Goal: Transaction & Acquisition: Purchase product/service

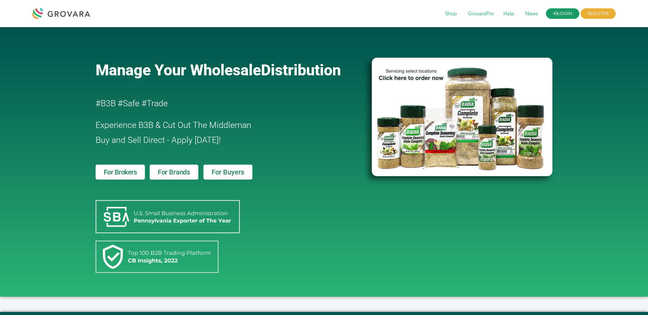
click at [568, 14] on link "LOGIN" at bounding box center [562, 13] width 33 height 11
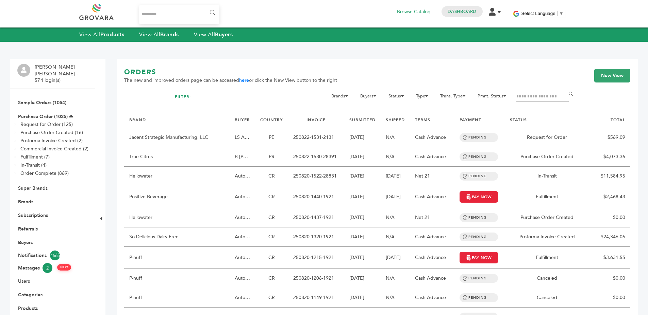
click at [151, 11] on input "Search..." at bounding box center [179, 14] width 81 height 19
type input "**********"
click at [204, 6] on input "******" at bounding box center [211, 13] width 15 height 14
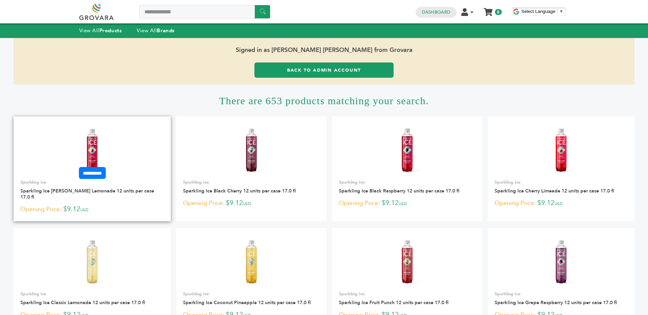
click at [135, 172] on form "**********" at bounding box center [92, 173] width 157 height 12
click at [110, 148] on img at bounding box center [92, 150] width 49 height 49
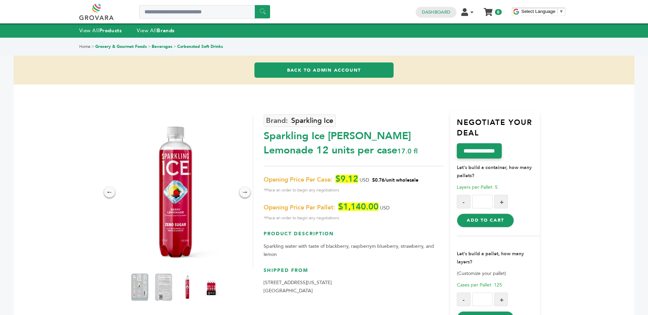
click at [369, 131] on div "Sparkling Ice [PERSON_NAME] Lemonade 12 units per case 17.0 fl" at bounding box center [352, 142] width 179 height 32
click at [369, 131] on div "Sparkling Ice Berry Lemonade 12 units per case 17.0 fl" at bounding box center [352, 142] width 179 height 32
click at [381, 148] on div "Sparkling Ice Berry Lemonade 12 units per case 17.0 fl" at bounding box center [352, 142] width 179 height 32
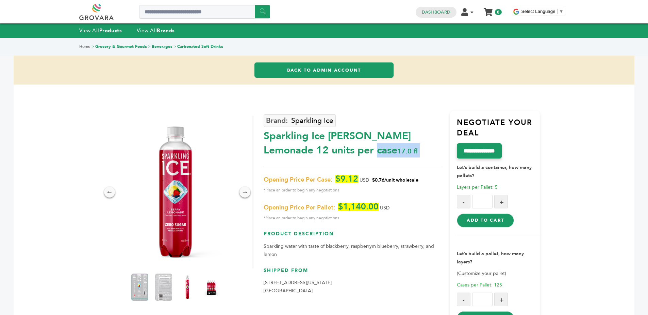
click at [381, 148] on div "Sparkling Ice Berry Lemonade 12 units per case 17.0 fl" at bounding box center [352, 142] width 179 height 32
click at [397, 149] on div "Sparkling Ice Berry Lemonade 12 units per case 17.0 fl" at bounding box center [352, 142] width 179 height 32
click at [398, 149] on div "Sparkling Ice Berry Lemonade 12 units per case 17.0 fl" at bounding box center [352, 142] width 179 height 32
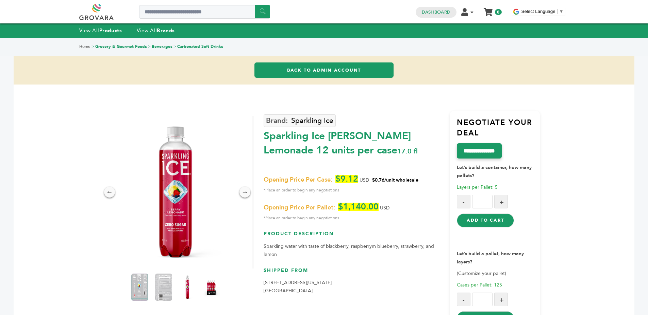
click at [398, 149] on div "Sparkling Ice Berry Lemonade 12 units per case 17.0 fl" at bounding box center [352, 142] width 179 height 32
click at [408, 145] on div "Sparkling Ice Berry Lemonade 12 units per case 17.0 fl" at bounding box center [352, 142] width 179 height 32
drag, startPoint x: 408, startPoint y: 145, endPoint x: 450, endPoint y: 146, distance: 41.8
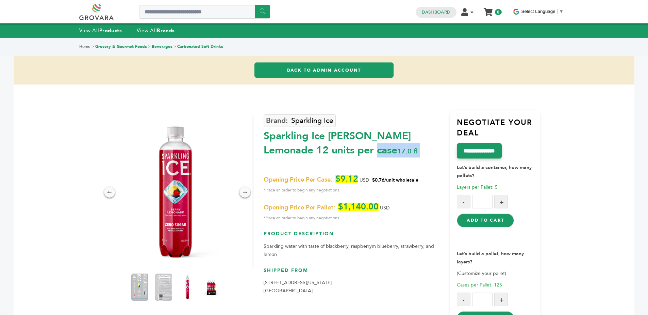
click at [411, 145] on div "Sparkling Ice Berry Lemonade 12 units per case 17.0 fl" at bounding box center [352, 142] width 179 height 32
click at [450, 146] on div "**********" at bounding box center [495, 221] width 90 height 221
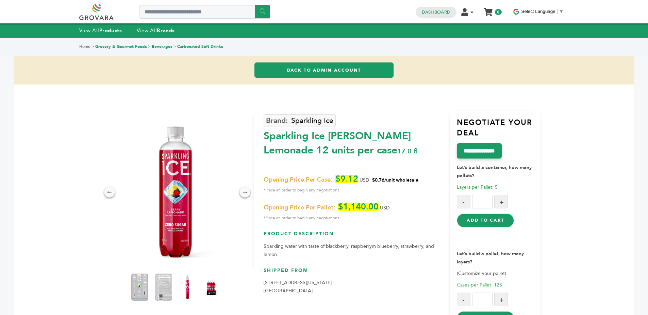
click at [410, 145] on div "Sparkling Ice Berry Lemonade 12 units per case 17.0 fl" at bounding box center [352, 142] width 179 height 32
click at [415, 145] on div "Sparkling Ice Berry Lemonade 12 units per case 17.0 fl" at bounding box center [352, 142] width 179 height 32
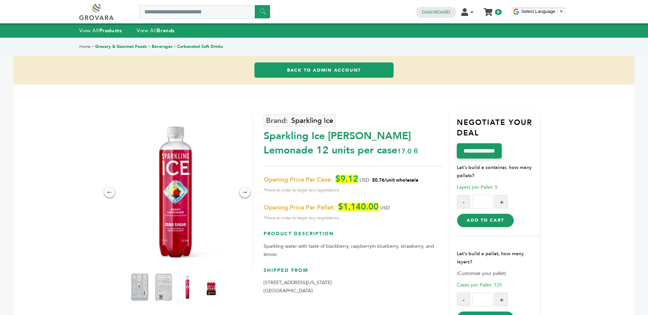
click at [415, 145] on div "Sparkling Ice Berry Lemonade 12 units per case 17.0 fl" at bounding box center [352, 142] width 179 height 32
click at [425, 145] on div "Sparkling Ice Berry Lemonade 12 units per case 17.0 fl" at bounding box center [352, 142] width 179 height 32
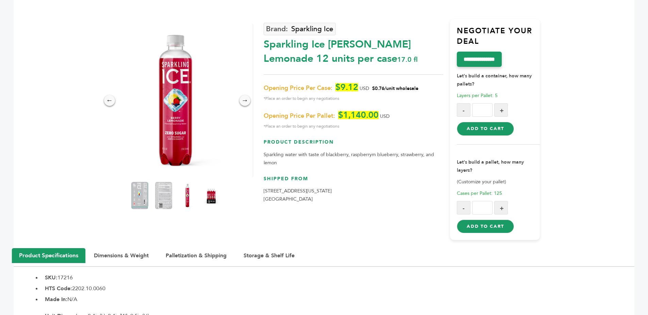
scroll to position [91, 0]
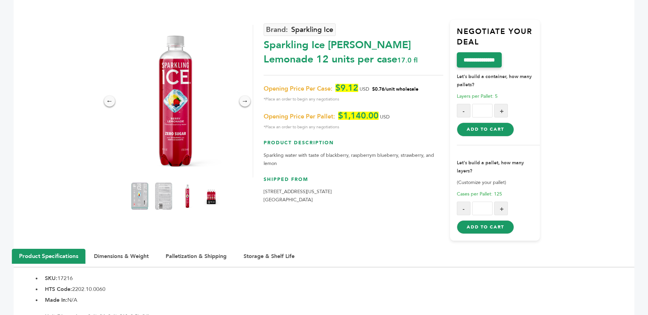
click at [325, 56] on div "Sparkling Ice Berry Lemonade 12 units per case 17.0 fl" at bounding box center [352, 51] width 179 height 32
click at [376, 58] on div "Sparkling Ice Berry Lemonade 12 units per case 17.0 fl" at bounding box center [352, 51] width 179 height 32
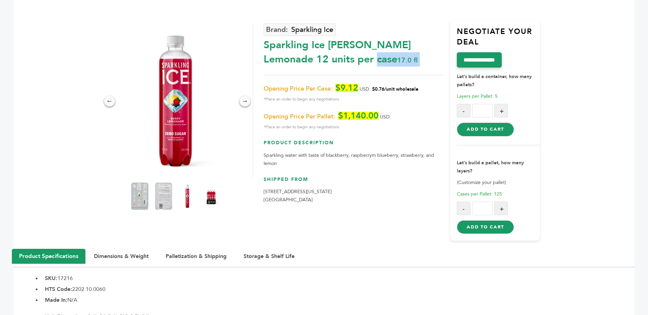
click at [376, 58] on div "Sparkling Ice Berry Lemonade 12 units per case 17.0 fl" at bounding box center [352, 51] width 179 height 32
click at [401, 57] on div "Sparkling Ice Berry Lemonade 12 units per case 17.0 fl" at bounding box center [352, 51] width 179 height 32
drag, startPoint x: 416, startPoint y: 61, endPoint x: 442, endPoint y: 79, distance: 32.4
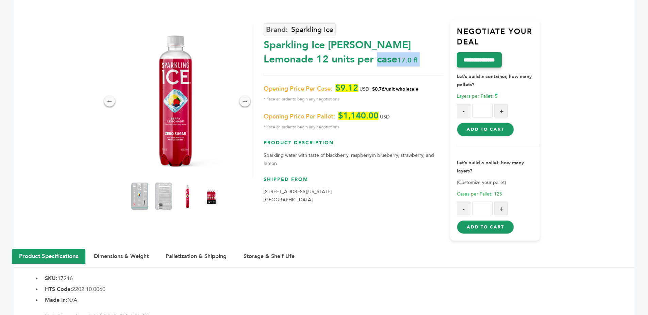
click at [416, 61] on div "Sparkling Ice Berry Lemonade 12 units per case 17.0 fl" at bounding box center [352, 51] width 179 height 32
click at [490, 195] on span "Cases per Pallet: 125" at bounding box center [478, 194] width 45 height 6
drag, startPoint x: 490, startPoint y: 195, endPoint x: 503, endPoint y: 195, distance: 13.3
click at [490, 195] on span "Cases per Pallet: 125" at bounding box center [478, 194] width 45 height 6
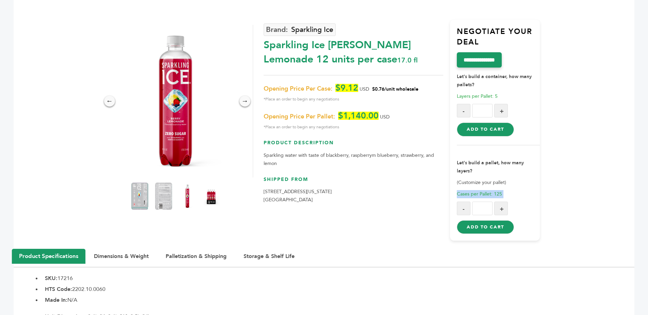
click at [508, 195] on p "Cases per Pallet: 125" at bounding box center [497, 194] width 83 height 8
click at [476, 76] on strong "Let's build a container, how many pallets?" at bounding box center [493, 80] width 75 height 15
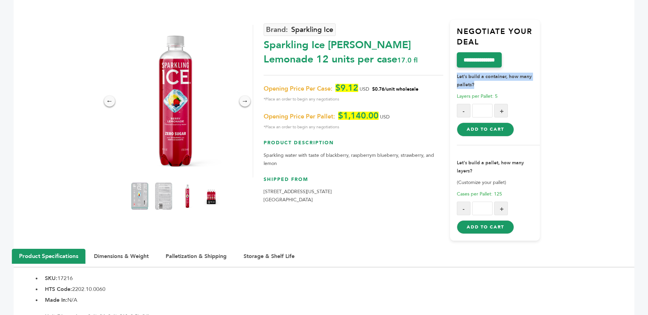
click at [489, 84] on p "Let's build a container, how many pallets?" at bounding box center [497, 78] width 83 height 21
click at [490, 86] on p "Let's build a container, how many pallets?" at bounding box center [497, 78] width 83 height 21
click at [502, 116] on button "+" at bounding box center [501, 111] width 14 height 14
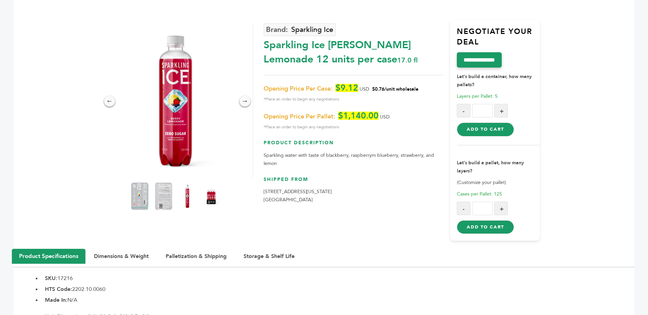
click at [502, 116] on button "+" at bounding box center [501, 111] width 14 height 14
click at [463, 111] on button "-" at bounding box center [463, 111] width 14 height 14
click at [506, 110] on button "+" at bounding box center [501, 111] width 14 height 14
click at [506, 109] on button "+" at bounding box center [501, 111] width 14 height 14
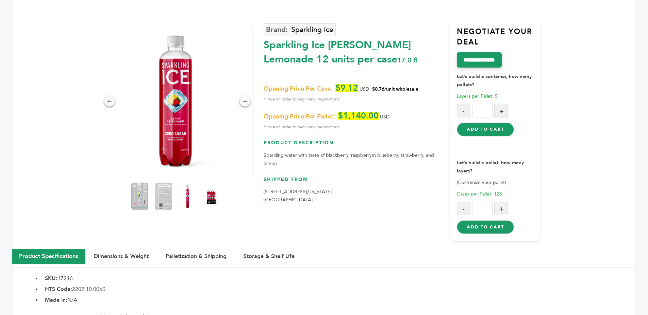
type input "*"
click at [489, 129] on button "Add to Cart" at bounding box center [484, 130] width 57 height 14
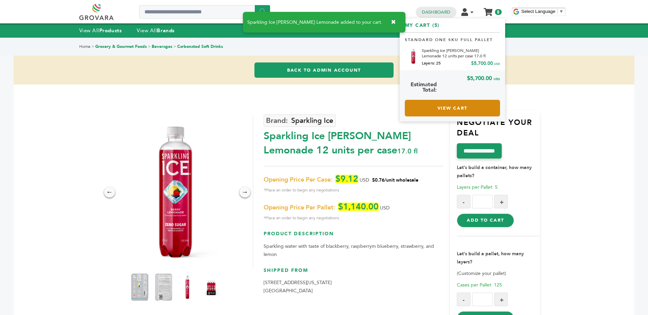
click at [441, 112] on link "View Cart" at bounding box center [451, 108] width 95 height 17
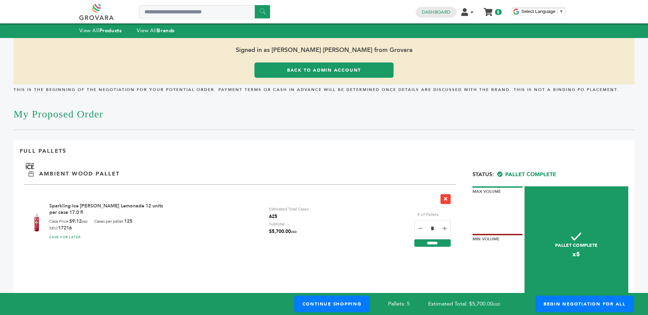
click at [420, 229] on icon at bounding box center [420, 228] width 4 height 5
type input "*"
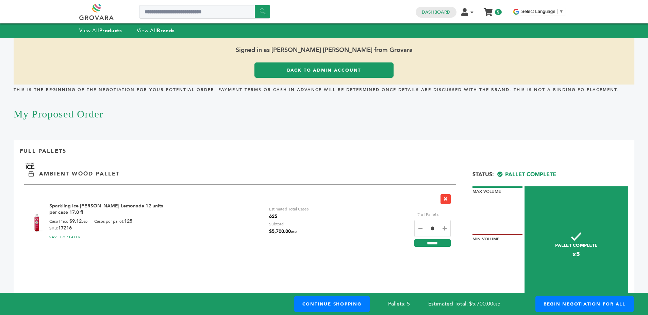
click at [373, 209] on div "Sparkling Ice Berry Lemonade 12 units per case 17.0 fl Case Price: $9.12 USD Ca…" at bounding box center [240, 220] width 432 height 70
click at [419, 242] on input "******" at bounding box center [432, 243] width 36 height 7
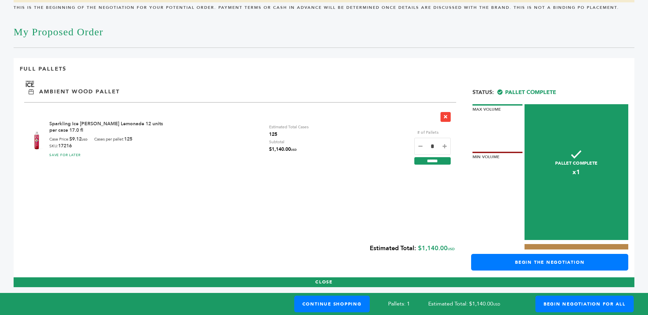
click at [338, 132] on div "Sparkling Ice [PERSON_NAME] Lemonade 12 units per case 17.0 fl Case Price: $9.1…" at bounding box center [240, 137] width 432 height 70
click at [343, 135] on div "Sparkling Ice [PERSON_NAME] Lemonade 12 units per case 17.0 fl Case Price: $9.1…" at bounding box center [240, 137] width 432 height 70
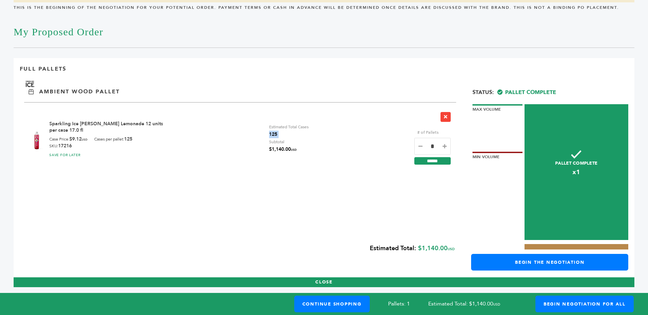
click at [343, 135] on div "Sparkling Ice [PERSON_NAME] Lemonade 12 units per case 17.0 fl Case Price: $9.1…" at bounding box center [240, 137] width 432 height 70
click at [67, 118] on div "Sparkling Ice [PERSON_NAME] Lemonade 12 units per case 17.0 fl Case Price: $9.1…" at bounding box center [240, 137] width 432 height 70
click at [68, 120] on div "Sparkling Ice Berry Lemonade 12 units per case 17.0 fl Case Price: $9.12 USD Ca…" at bounding box center [240, 137] width 432 height 70
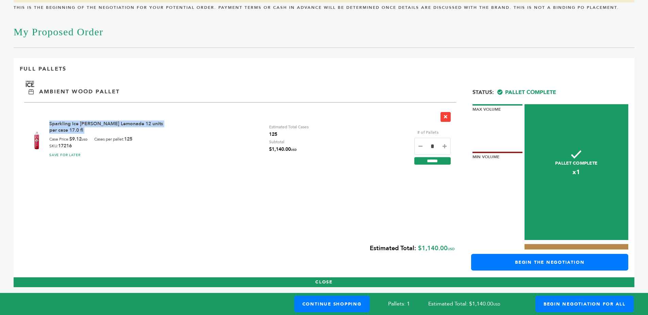
click at [138, 126] on link "Sparkling Ice [PERSON_NAME] Lemonade 12 units per case 17.0 fl" at bounding box center [106, 127] width 114 height 13
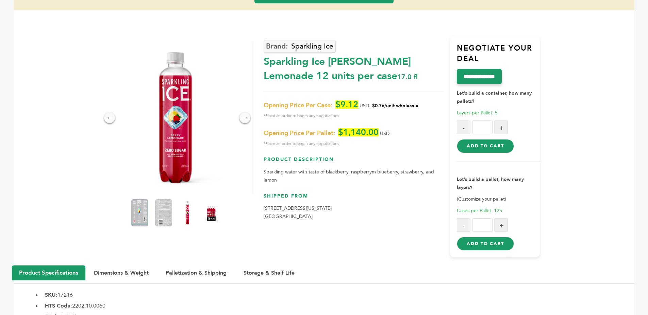
scroll to position [93, 0]
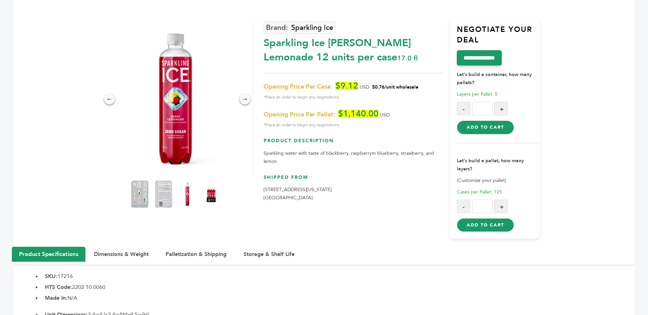
click at [477, 192] on span "Cases per Pallet: 125" at bounding box center [478, 192] width 45 height 6
click at [518, 196] on p "Cases per Pallet: 125" at bounding box center [497, 192] width 83 height 8
click at [492, 221] on button "Add to Cart" at bounding box center [484, 226] width 57 height 14
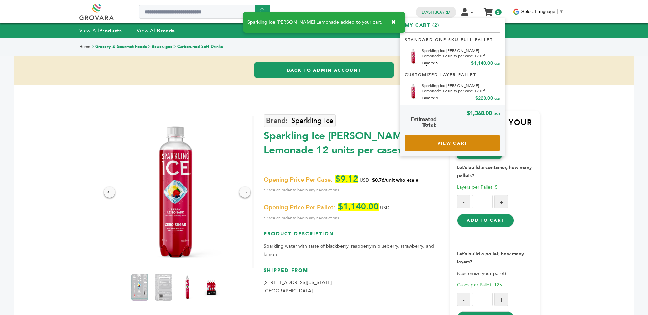
click at [435, 139] on link "View Cart" at bounding box center [451, 143] width 95 height 17
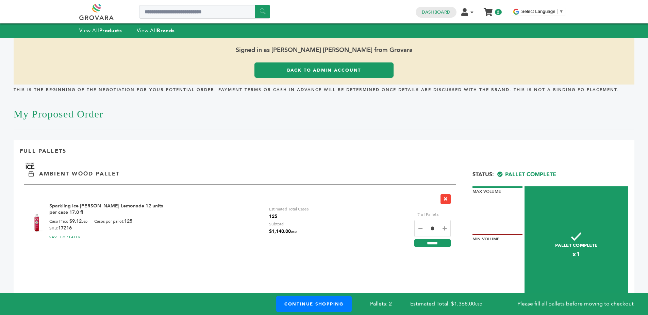
click at [420, 228] on icon at bounding box center [420, 228] width 4 height 5
type input "*"
click at [431, 240] on input "******" at bounding box center [432, 243] width 36 height 7
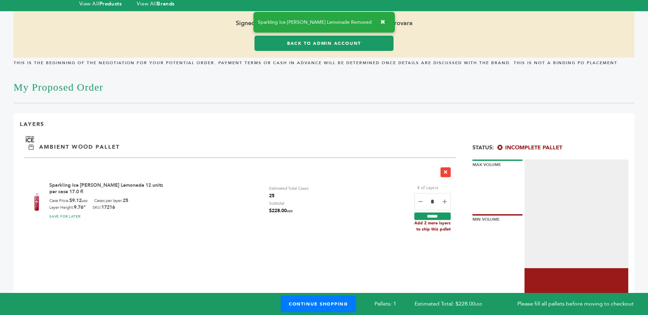
scroll to position [32, 0]
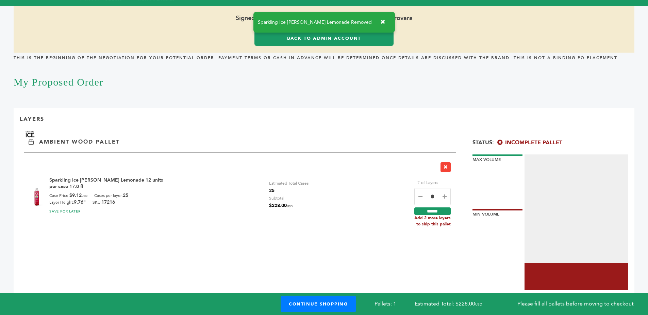
click at [269, 192] on span "25" at bounding box center [288, 190] width 39 height 7
drag, startPoint x: 296, startPoint y: 192, endPoint x: 340, endPoint y: 197, distance: 44.4
click at [296, 192] on span "25" at bounding box center [288, 190] width 39 height 7
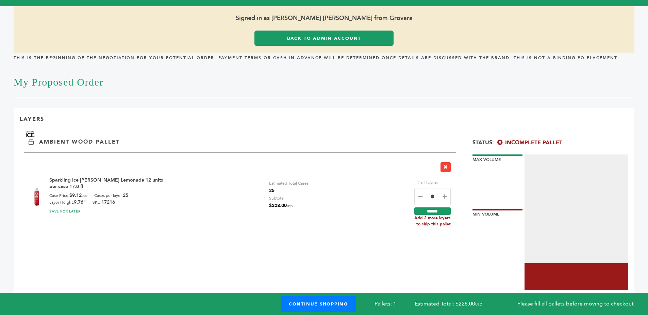
click at [382, 200] on div "Sparkling Ice Berry Lemonade 12 units per case 17.0 fl Case Price: $9.12 USD Ca…" at bounding box center [240, 194] width 432 height 82
click at [337, 195] on div "Sparkling Ice Berry Lemonade 12 units per case 17.0 fl Case Price: $9.12 USD Ca…" at bounding box center [240, 194] width 432 height 82
click at [324, 192] on div "Sparkling Ice Berry Lemonade 12 units per case 17.0 fl Case Price: $9.12 USD Ca…" at bounding box center [240, 194] width 432 height 82
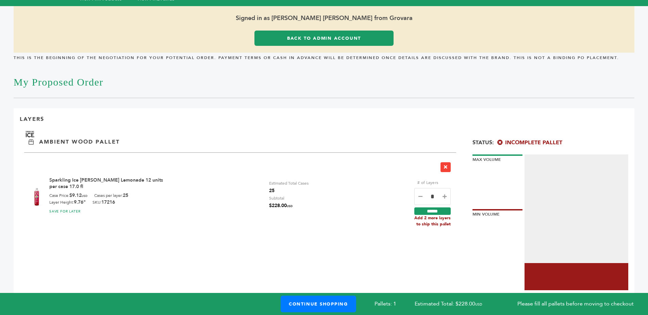
click at [324, 192] on div "Sparkling Ice Berry Lemonade 12 units per case 17.0 fl Case Price: $9.12 USD Ca…" at bounding box center [240, 194] width 432 height 82
click at [326, 190] on div "Sparkling Ice Berry Lemonade 12 units per case 17.0 fl Case Price: $9.12 USD Ca…" at bounding box center [240, 194] width 432 height 82
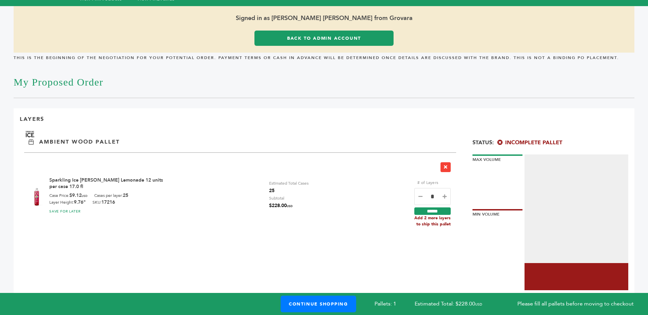
click at [334, 186] on div "Sparkling Ice Berry Lemonade 12 units per case 17.0 fl Case Price: $9.12 USD Ca…" at bounding box center [240, 194] width 432 height 82
click at [328, 177] on div "Sparkling Ice Berry Lemonade 12 units per case 17.0 fl Case Price: $9.12 USD Ca…" at bounding box center [240, 194] width 432 height 82
click at [325, 185] on div "Sparkling Ice Berry Lemonade 12 units per case 17.0 fl Case Price: $9.12 USD Ca…" at bounding box center [240, 194] width 432 height 82
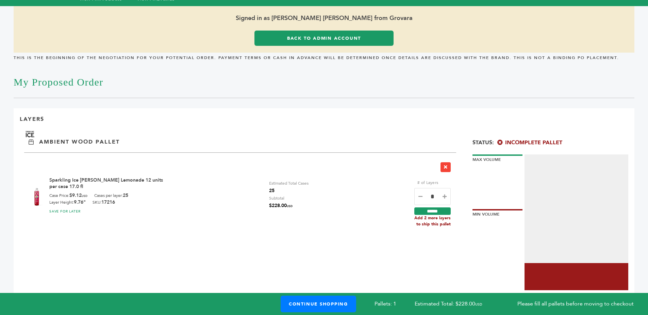
click at [325, 185] on div "Sparkling Ice Berry Lemonade 12 units per case 17.0 fl Case Price: $9.12 USD Ca…" at bounding box center [240, 194] width 432 height 82
click at [331, 192] on div "Sparkling Ice Berry Lemonade 12 units per case 17.0 fl Case Price: $9.12 USD Ca…" at bounding box center [240, 194] width 432 height 82
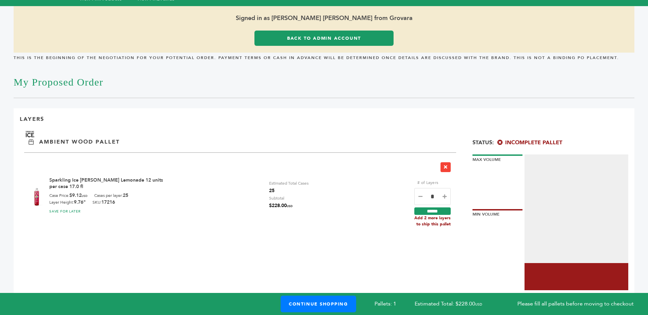
click at [362, 194] on div "Sparkling Ice Berry Lemonade 12 units per case 17.0 fl Case Price: $9.12 USD Ca…" at bounding box center [240, 194] width 432 height 82
click at [443, 199] on icon at bounding box center [444, 196] width 4 height 5
type input "*"
click at [439, 210] on input "******" at bounding box center [432, 211] width 36 height 7
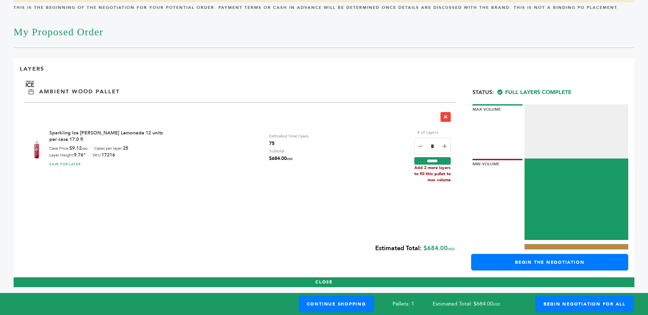
click at [445, 144] on icon at bounding box center [444, 146] width 4 height 5
click at [420, 144] on icon at bounding box center [420, 146] width 4 height 5
type input "*"
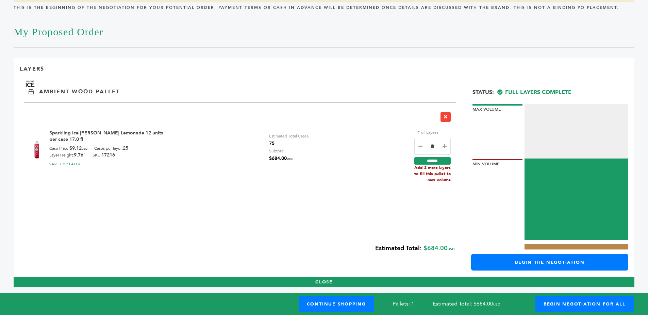
click at [365, 156] on div "Sparkling Ice [PERSON_NAME] Lemonade 12 units per case 17.0 fl Case Price: $9.1…" at bounding box center [240, 146] width 432 height 88
click at [543, 308] on link "Begin Negotiation For All" at bounding box center [584, 304] width 98 height 17
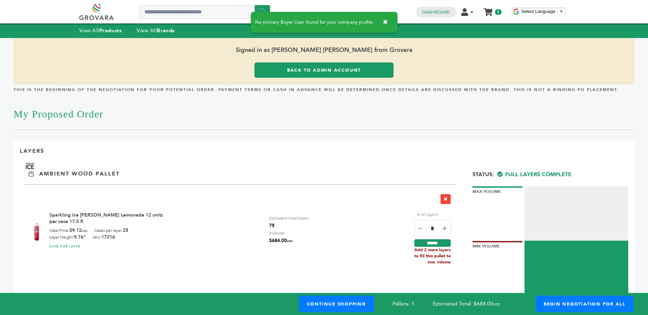
click at [274, 223] on span "75" at bounding box center [288, 225] width 39 height 7
click at [302, 224] on span "75" at bounding box center [288, 225] width 39 height 7
click at [302, 223] on span "75" at bounding box center [288, 225] width 39 height 7
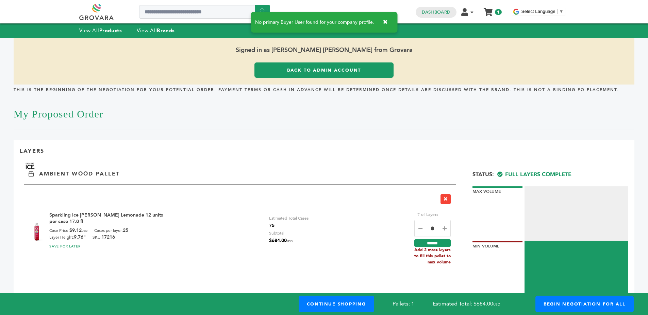
click at [302, 223] on span "75" at bounding box center [288, 225] width 39 height 7
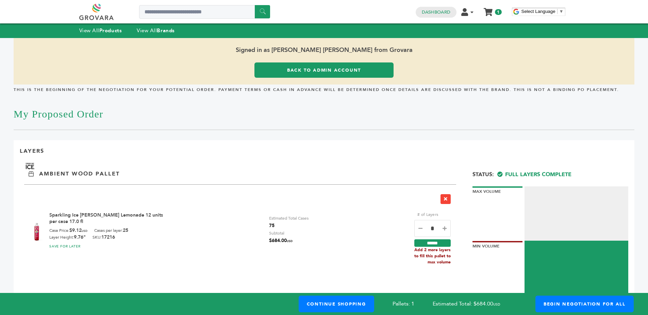
click at [308, 221] on div "Estimated Total Cases 75" at bounding box center [288, 222] width 39 height 15
click at [267, 227] on div "Sparkling Ice Berry Lemonade 12 units per case 17.0 fl Case Price: $9.12 USD Ca…" at bounding box center [240, 229] width 432 height 88
click at [269, 227] on span "75" at bounding box center [288, 225] width 39 height 7
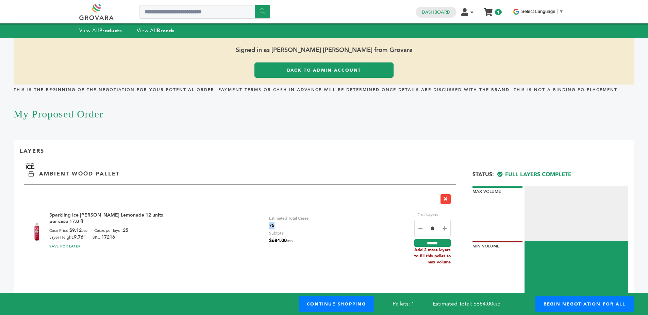
click at [269, 227] on span "75" at bounding box center [288, 225] width 39 height 7
drag, startPoint x: 269, startPoint y: 227, endPoint x: 294, endPoint y: 227, distance: 25.5
click at [272, 227] on span "75" at bounding box center [288, 225] width 39 height 7
click at [294, 227] on span "75" at bounding box center [288, 225] width 39 height 7
click at [423, 230] on input "*" at bounding box center [432, 228] width 36 height 17
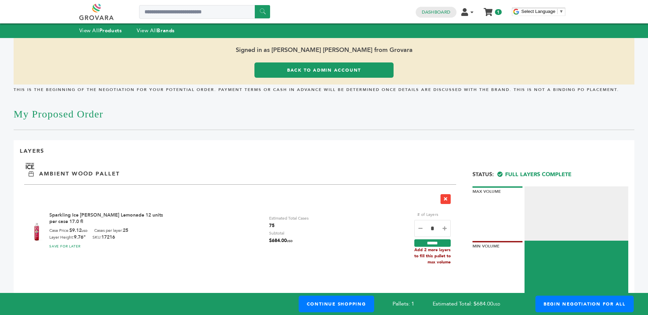
click at [421, 229] on icon at bounding box center [420, 228] width 4 height 5
type input "*"
click at [429, 240] on input "******" at bounding box center [432, 243] width 36 height 7
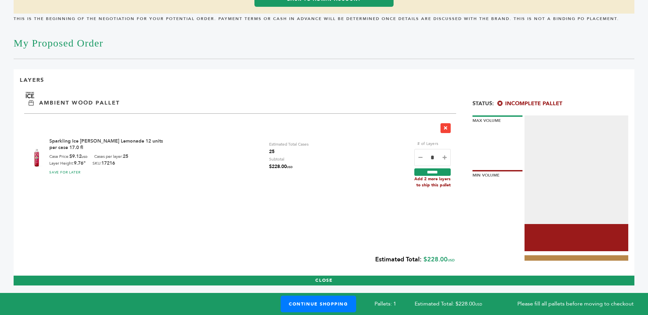
click at [418, 160] on icon at bounding box center [420, 157] width 4 height 5
type input "*"
click at [436, 169] on input "******" at bounding box center [432, 172] width 36 height 7
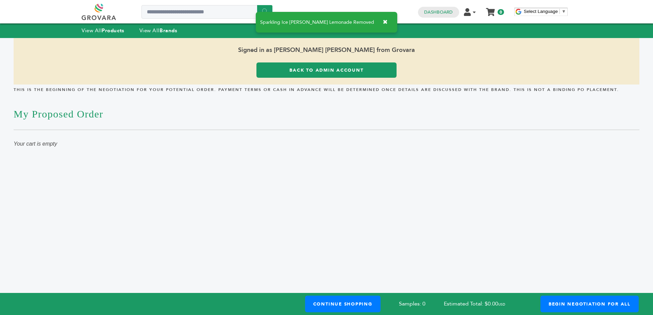
click at [302, 65] on link "Back to Admin Account" at bounding box center [326, 70] width 140 height 15
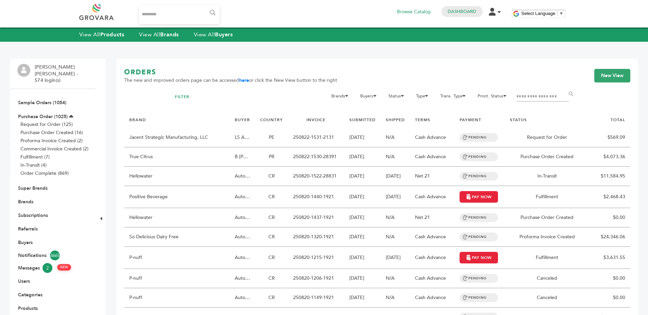
click at [165, 16] on input "Search..." at bounding box center [179, 14] width 81 height 19
type input "**********"
click at [204, 6] on input "******" at bounding box center [211, 13] width 15 height 14
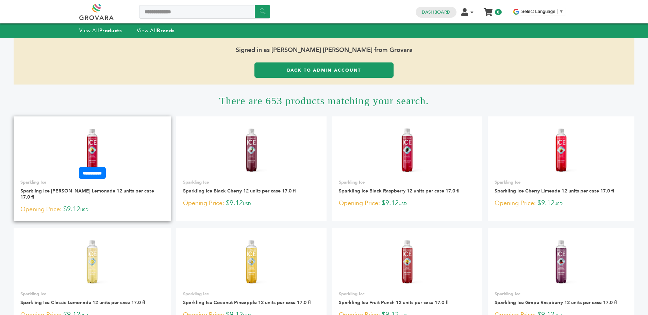
click at [90, 144] on img at bounding box center [92, 150] width 49 height 49
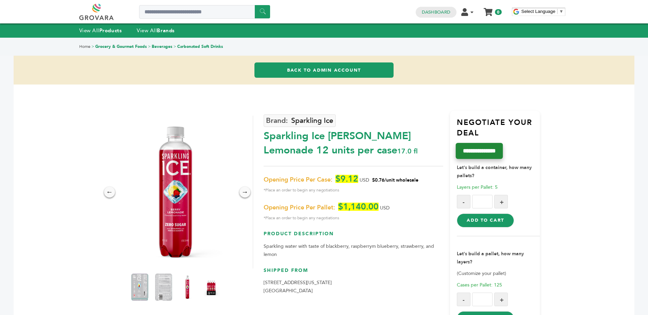
click at [485, 155] on input "**********" at bounding box center [478, 151] width 47 height 16
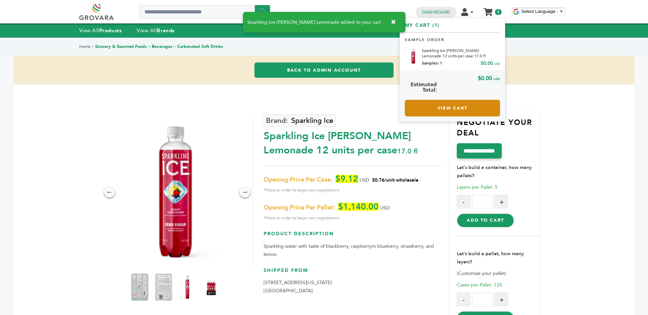
click at [465, 108] on link "View Cart" at bounding box center [451, 108] width 95 height 17
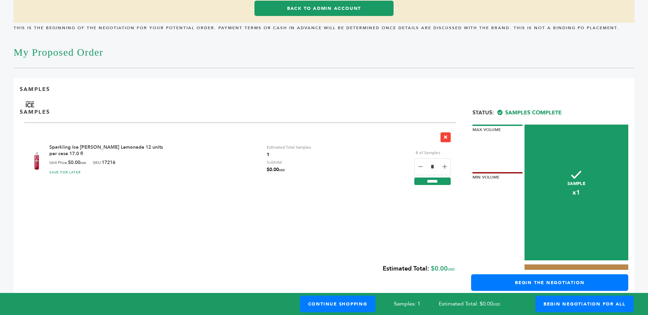
scroll to position [84, 0]
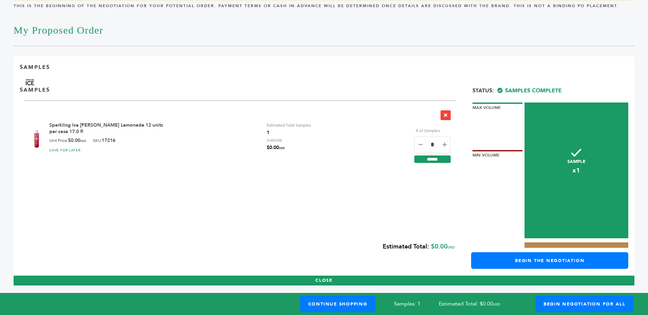
click at [421, 144] on icon at bounding box center [420, 144] width 4 height 5
type input "*"
click at [441, 163] on div "Sparkling Ice Berry Lemonade 12 units per case 17.0 fl Unit Price: $0.00 USD SK…" at bounding box center [240, 136] width 432 height 70
click at [433, 158] on input "******" at bounding box center [432, 159] width 36 height 7
